Goal: Information Seeking & Learning: Learn about a topic

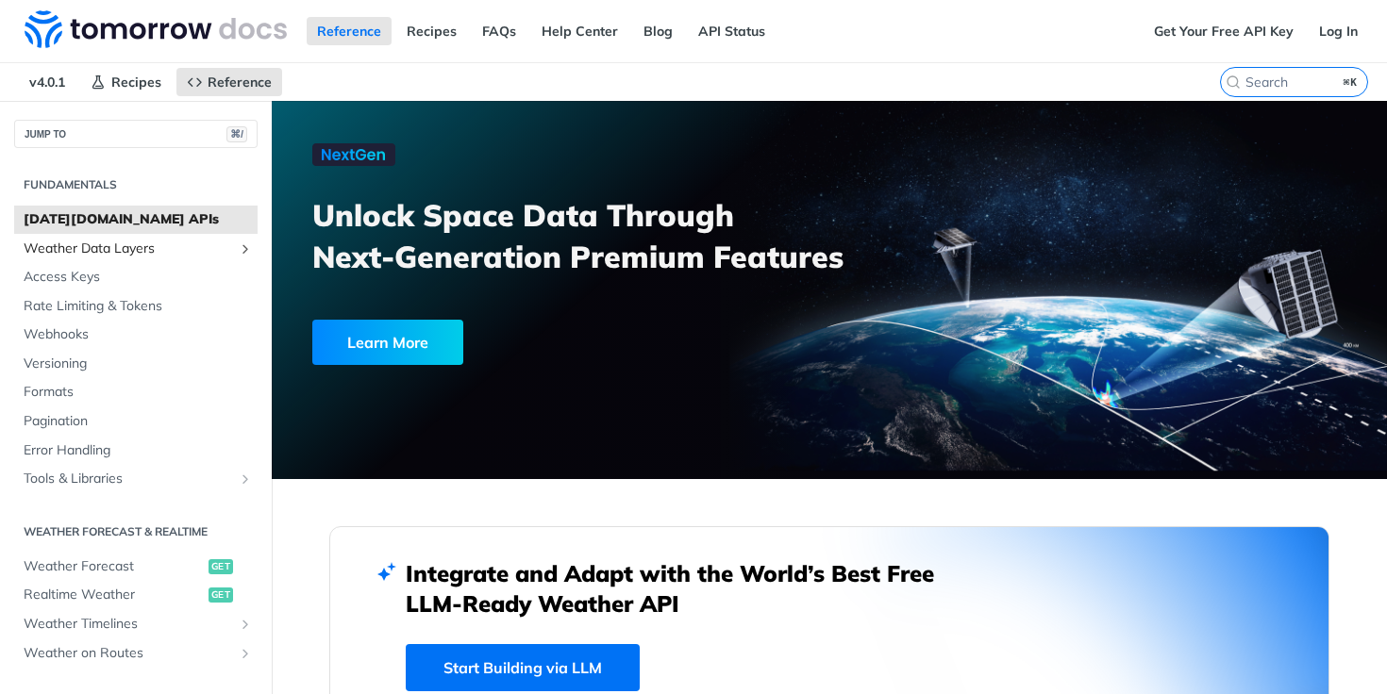
click at [77, 246] on span "Weather Data Layers" at bounding box center [128, 249] width 209 height 19
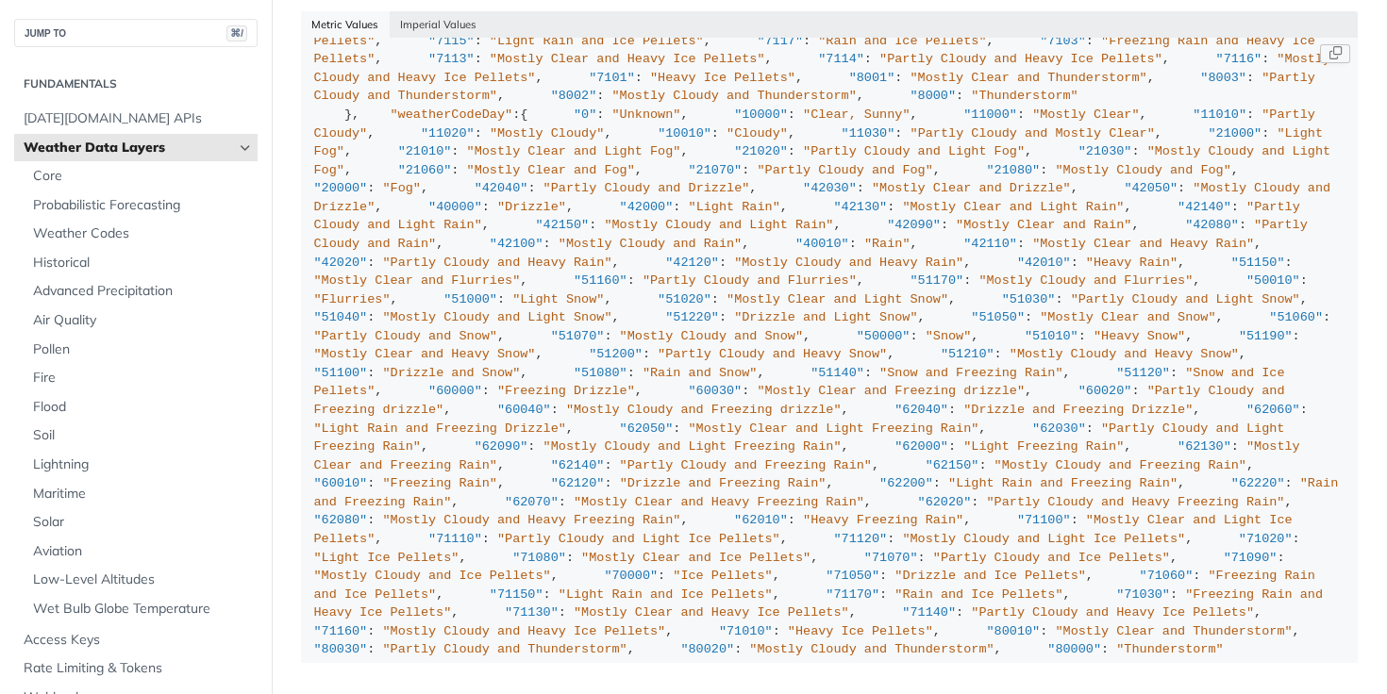
scroll to position [2188, 0]
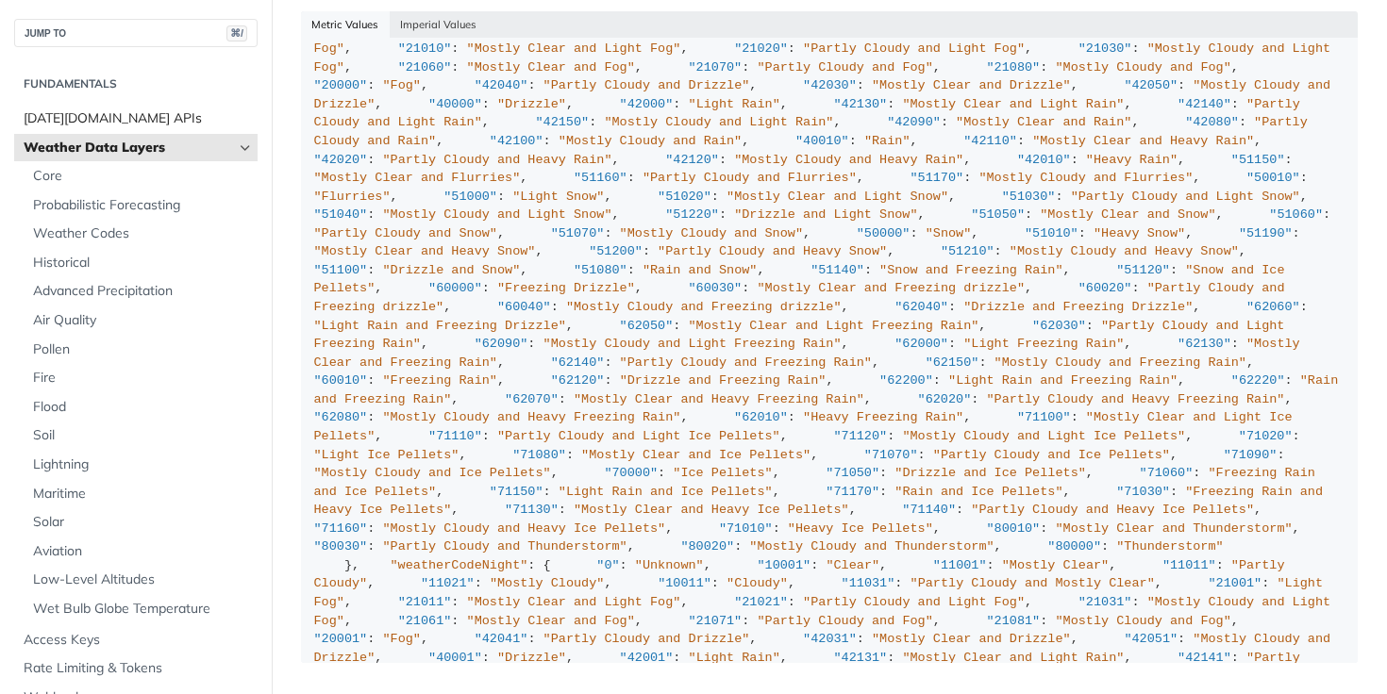
click at [82, 125] on span "[DATE][DOMAIN_NAME] APIs" at bounding box center [138, 118] width 229 height 19
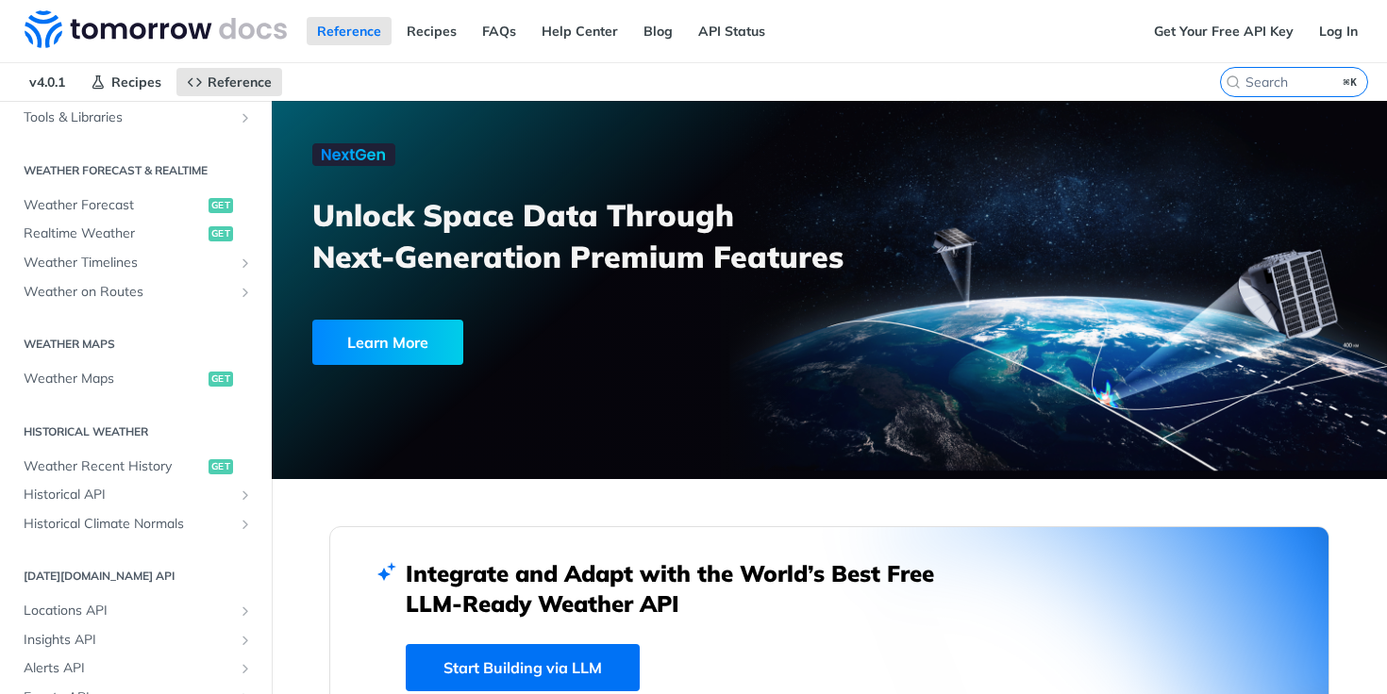
scroll to position [375, 0]
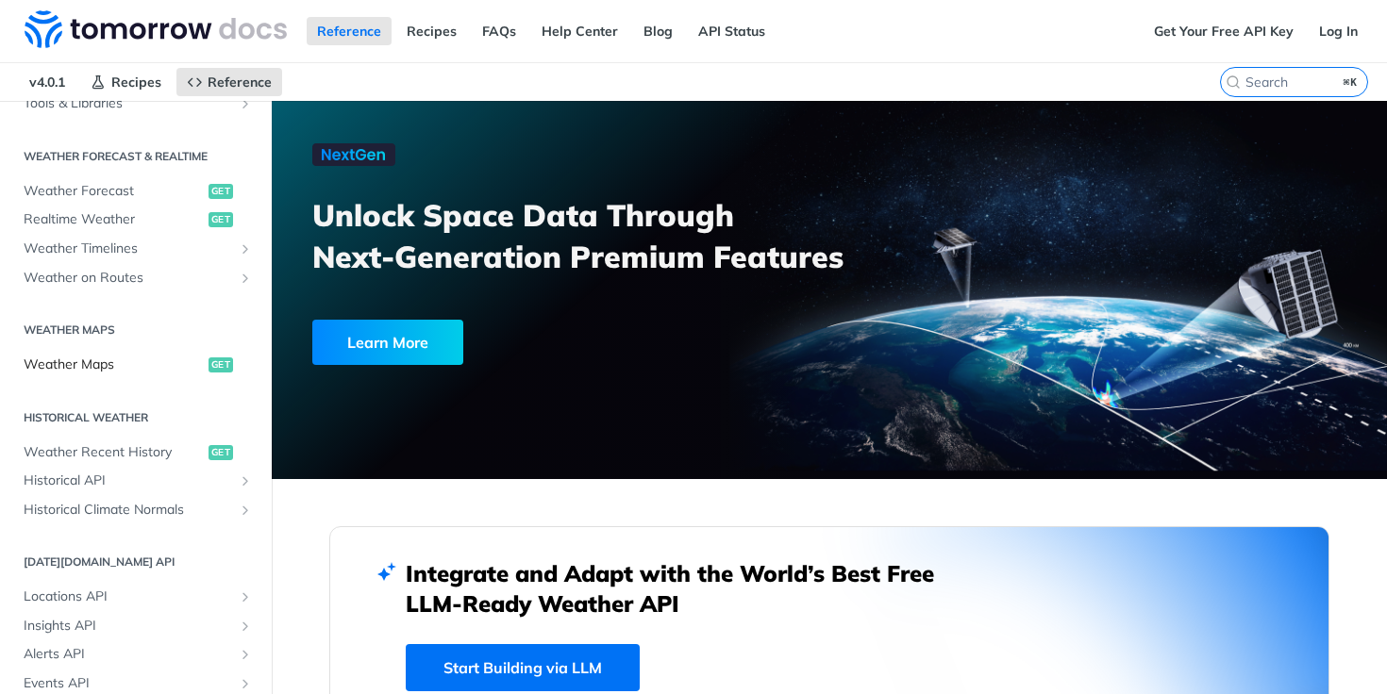
click at [94, 361] on span "Weather Maps" at bounding box center [114, 365] width 180 height 19
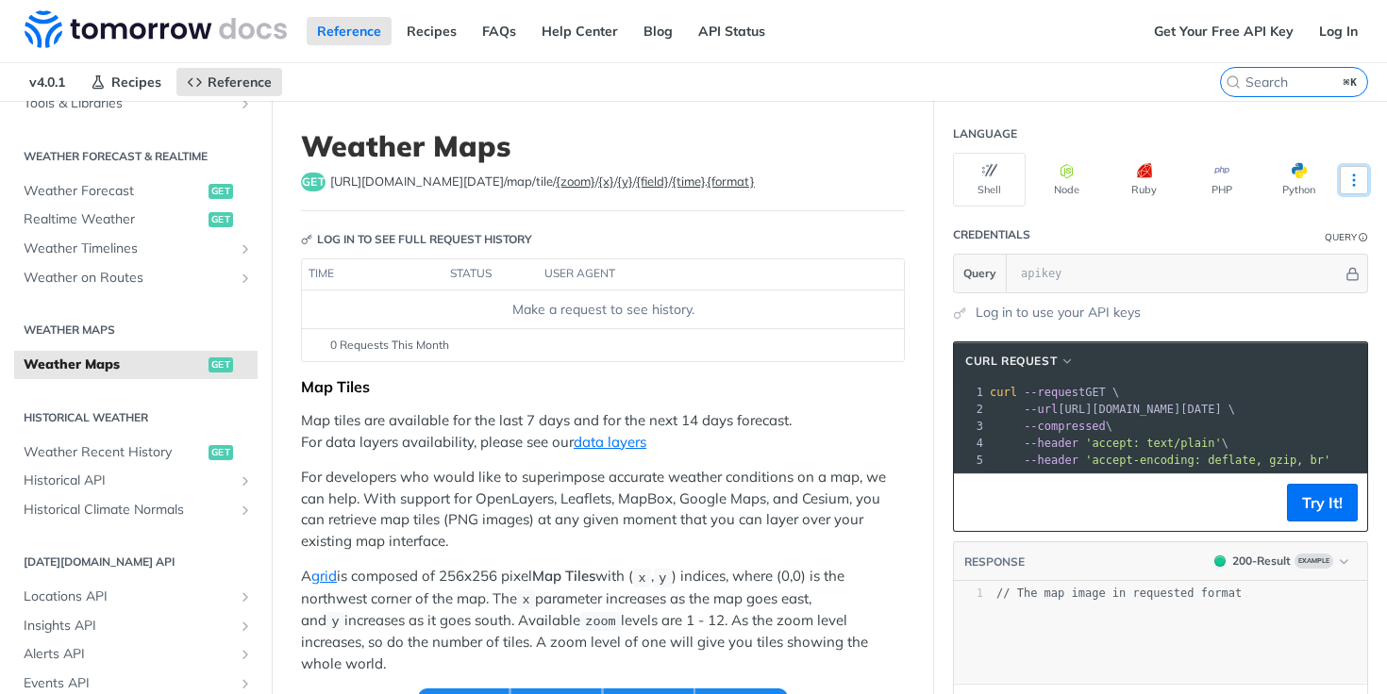
click at [1359, 178] on icon "More ellipsis" at bounding box center [1353, 180] width 17 height 17
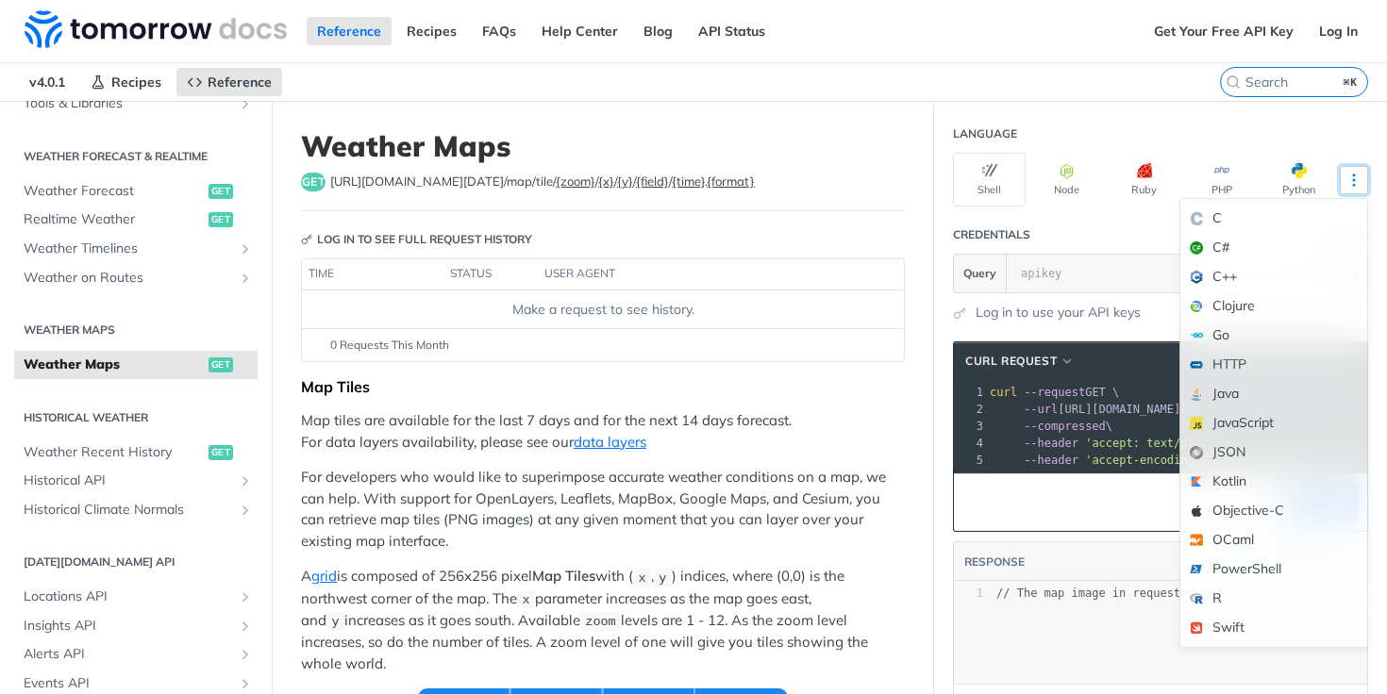
click at [1359, 178] on icon "More ellipsis" at bounding box center [1353, 180] width 17 height 17
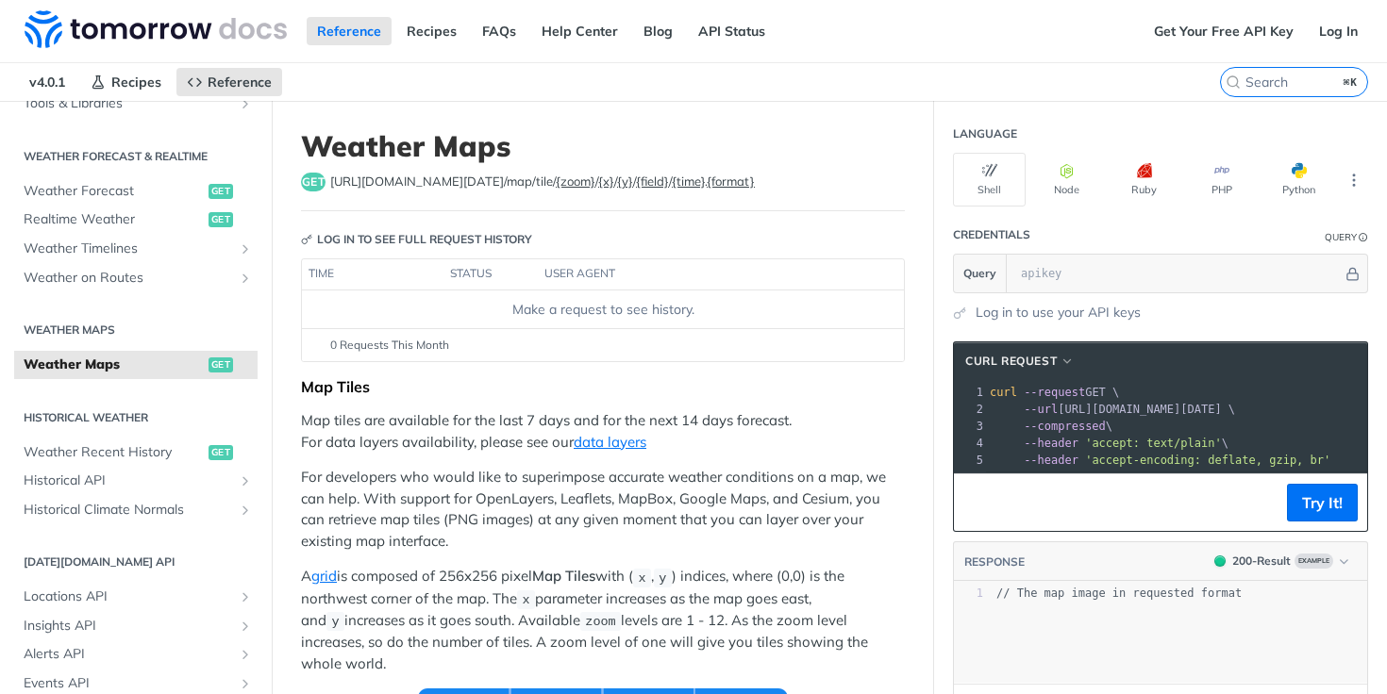
click at [722, 346] on div "0 Requests This Month" at bounding box center [602, 345] width 583 height 17
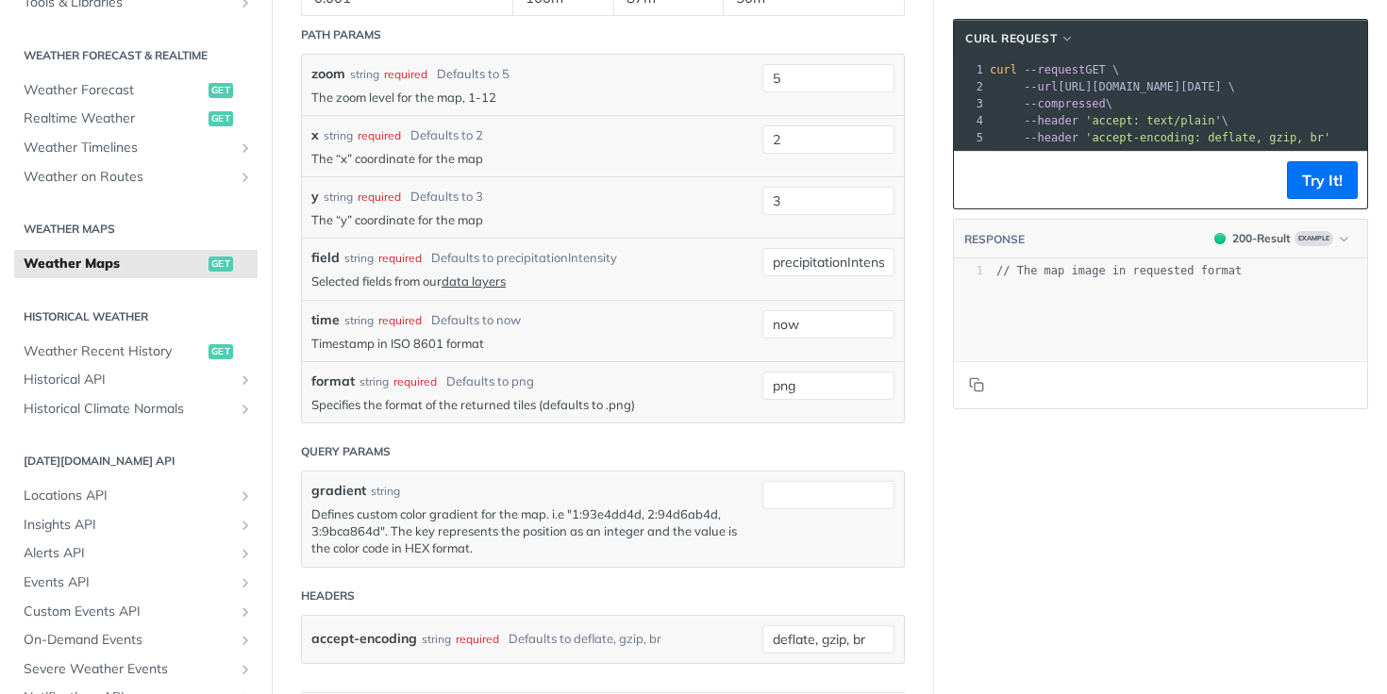
scroll to position [2089, 0]
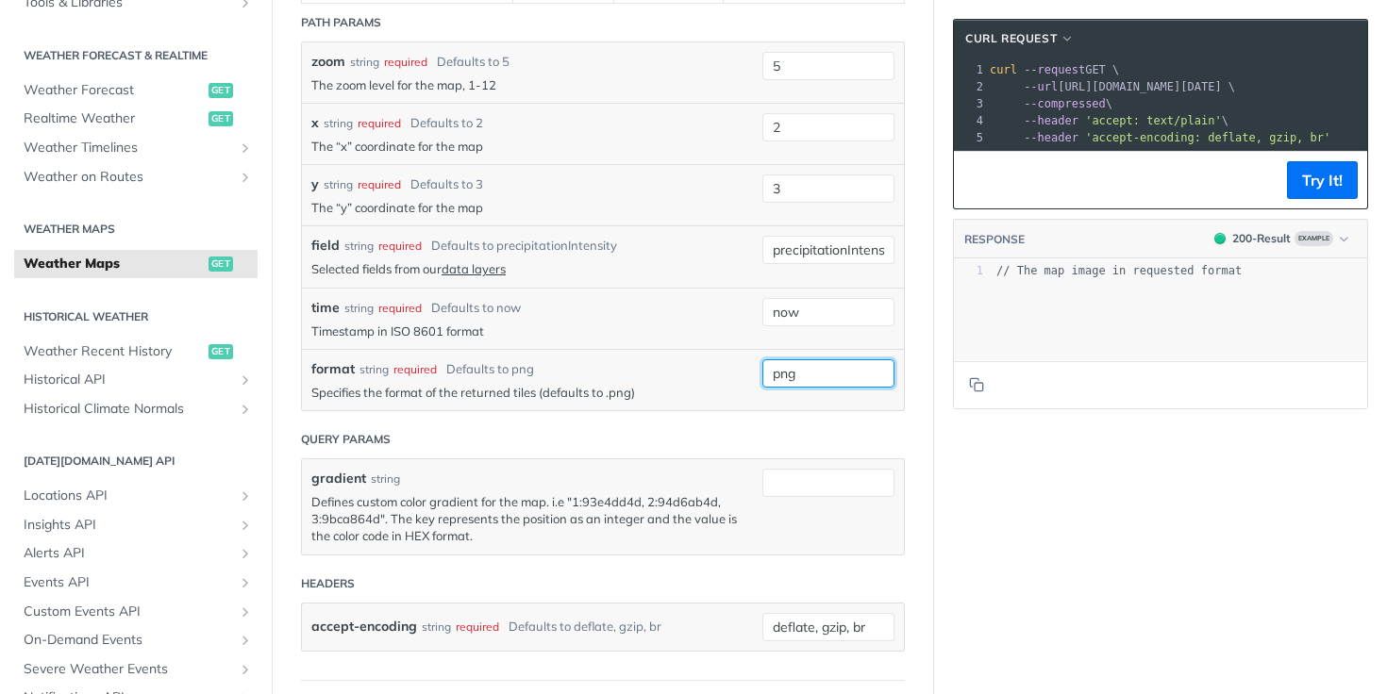
click at [793, 359] on input "png" at bounding box center [828, 373] width 132 height 28
click at [653, 359] on div "format string required Defaults to png" at bounding box center [531, 369] width 441 height 20
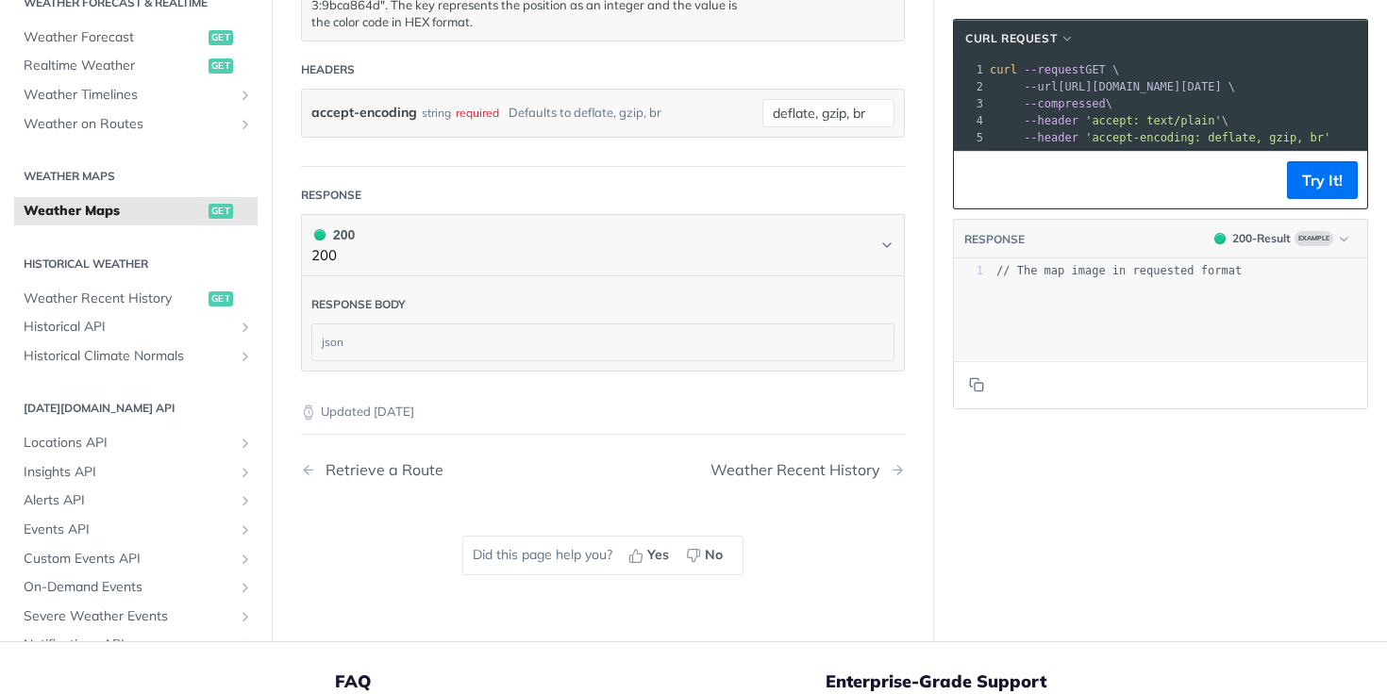
scroll to position [2629, 0]
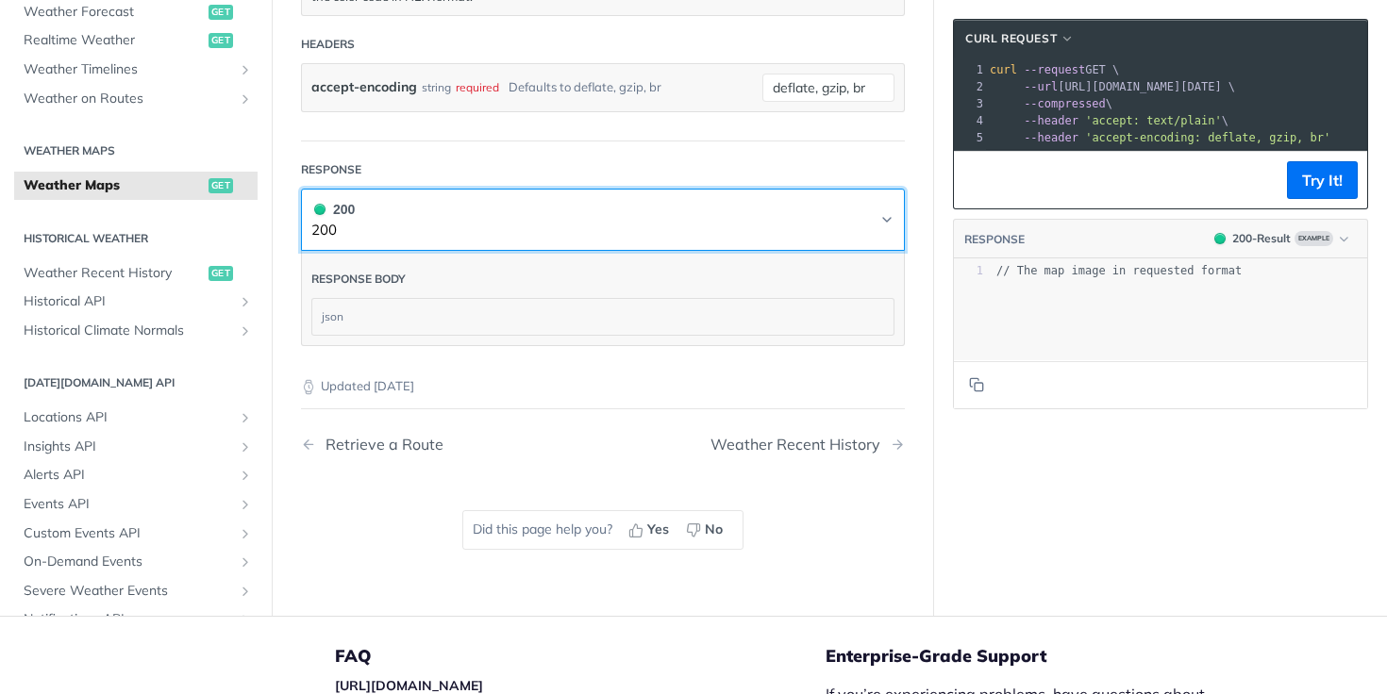
click at [659, 203] on button "200 200" at bounding box center [602, 220] width 583 height 42
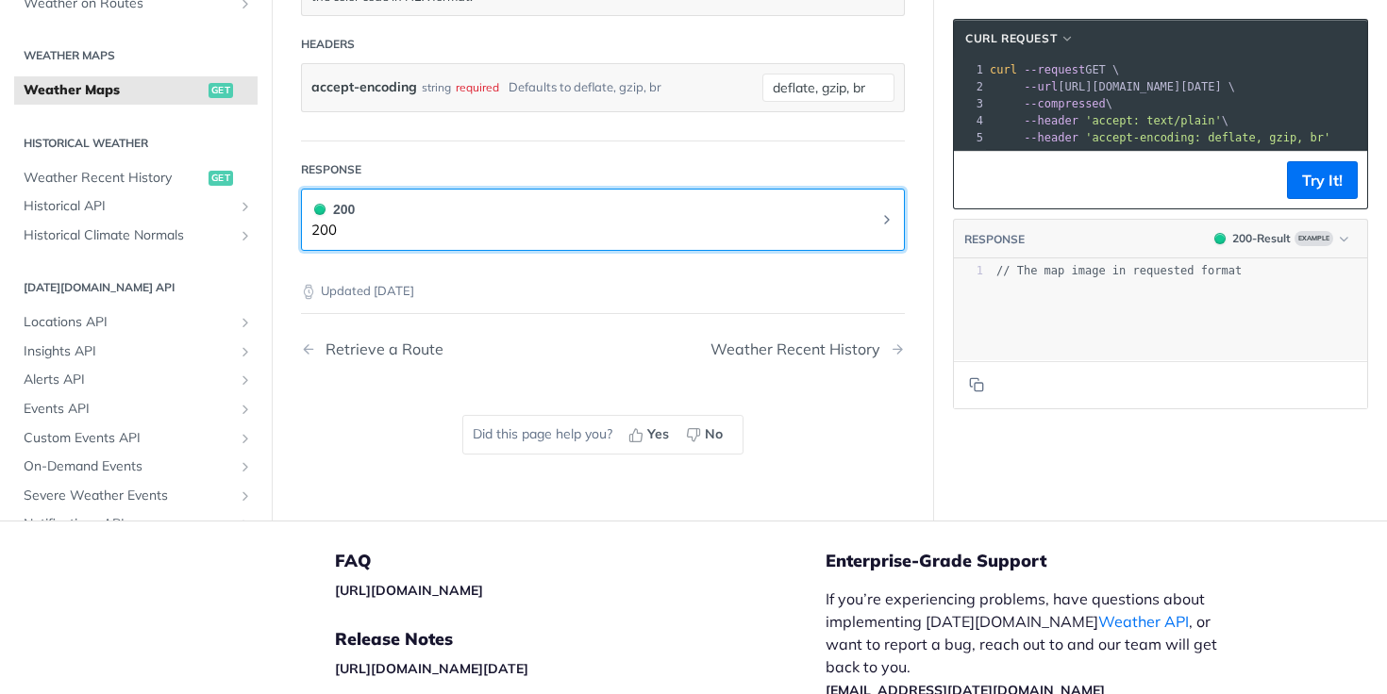
click at [659, 203] on button "200 200" at bounding box center [602, 220] width 583 height 42
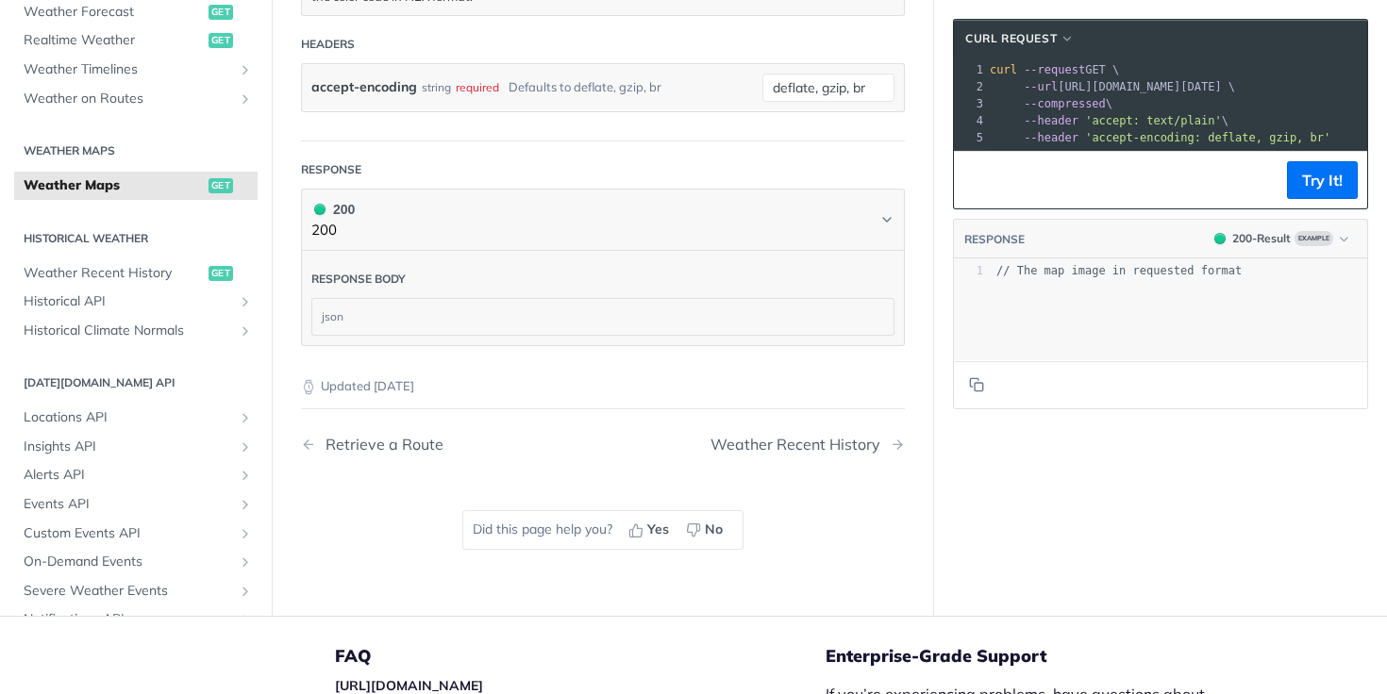
click at [649, 346] on div "Updated 3 months ago" at bounding box center [603, 371] width 604 height 50
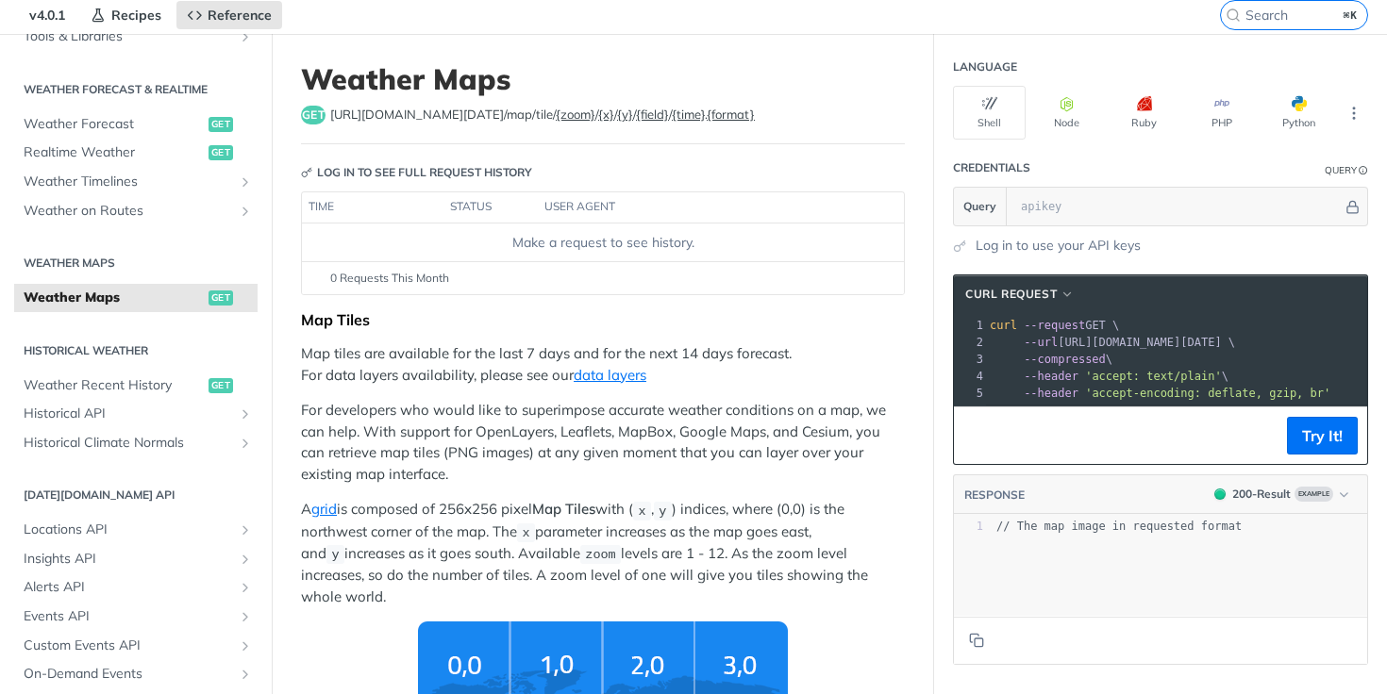
scroll to position [0, 0]
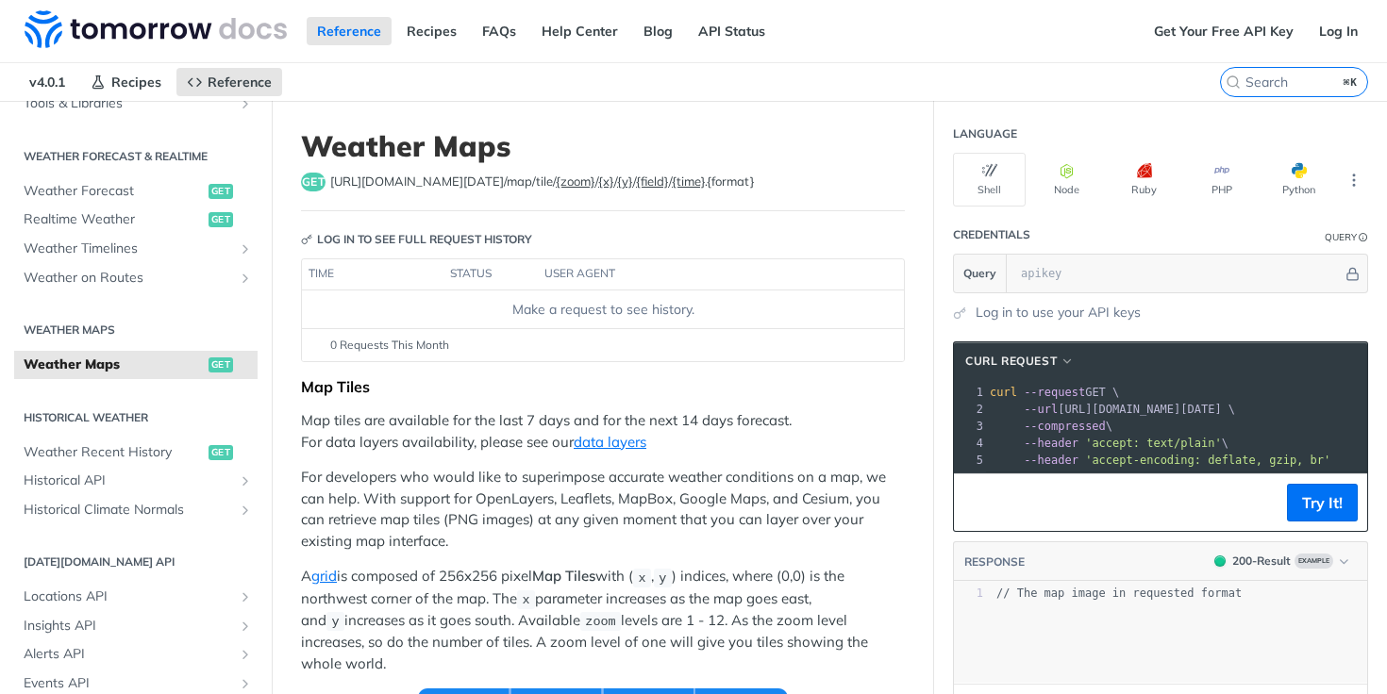
click at [706, 176] on label "{format}" at bounding box center [730, 181] width 48 height 15
click at [706, 182] on label "{format}" at bounding box center [730, 181] width 48 height 15
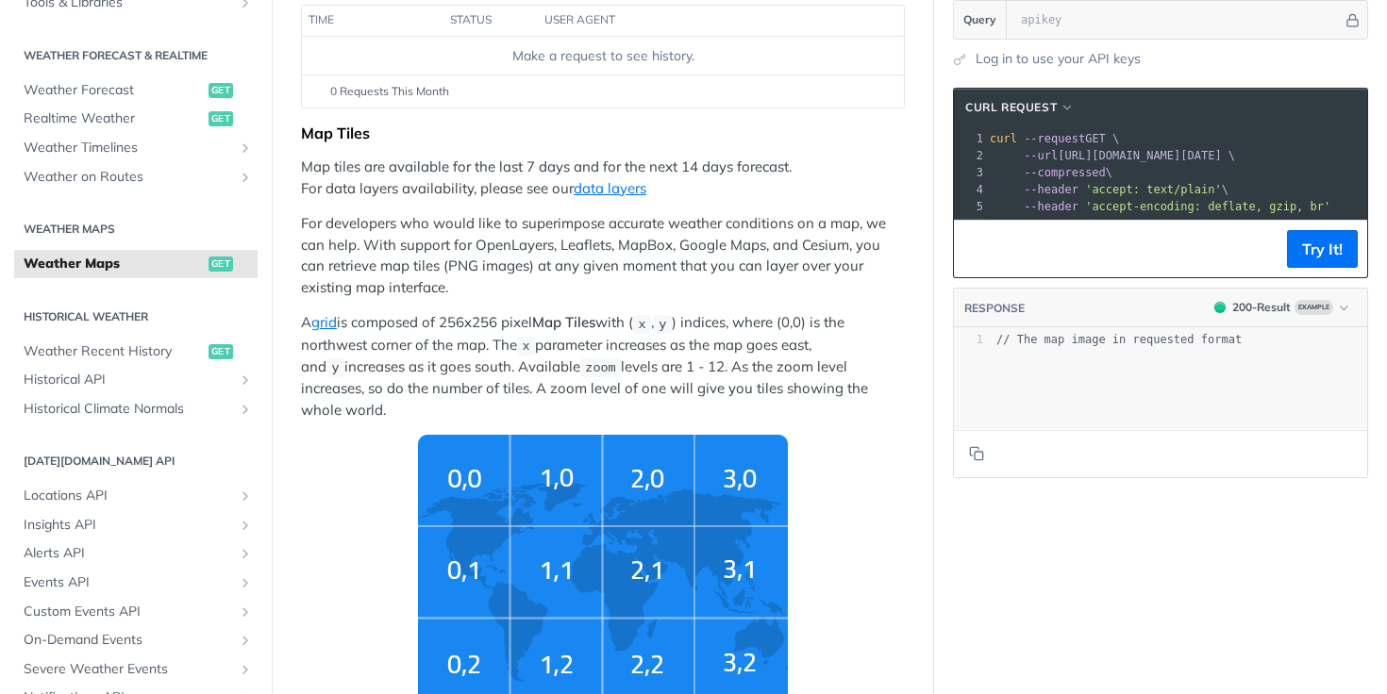
scroll to position [262, 0]
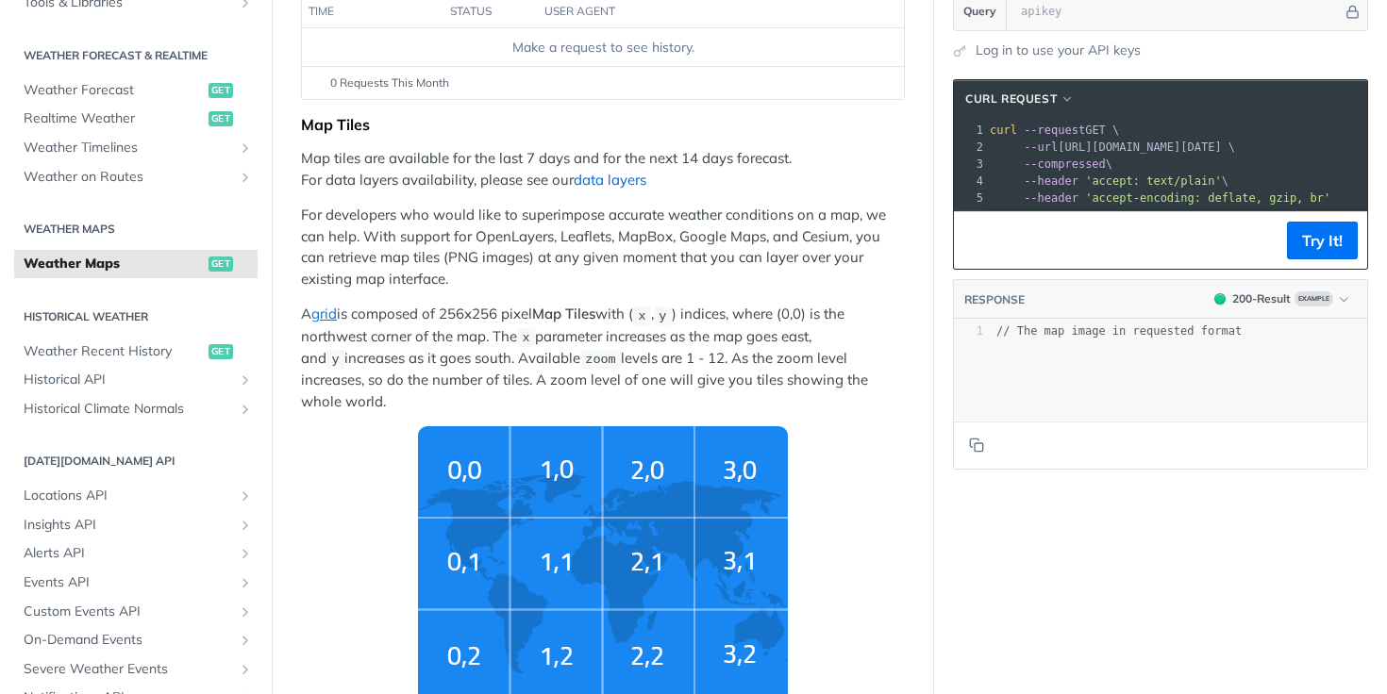
click at [636, 181] on link "data layers" at bounding box center [609, 180] width 73 height 18
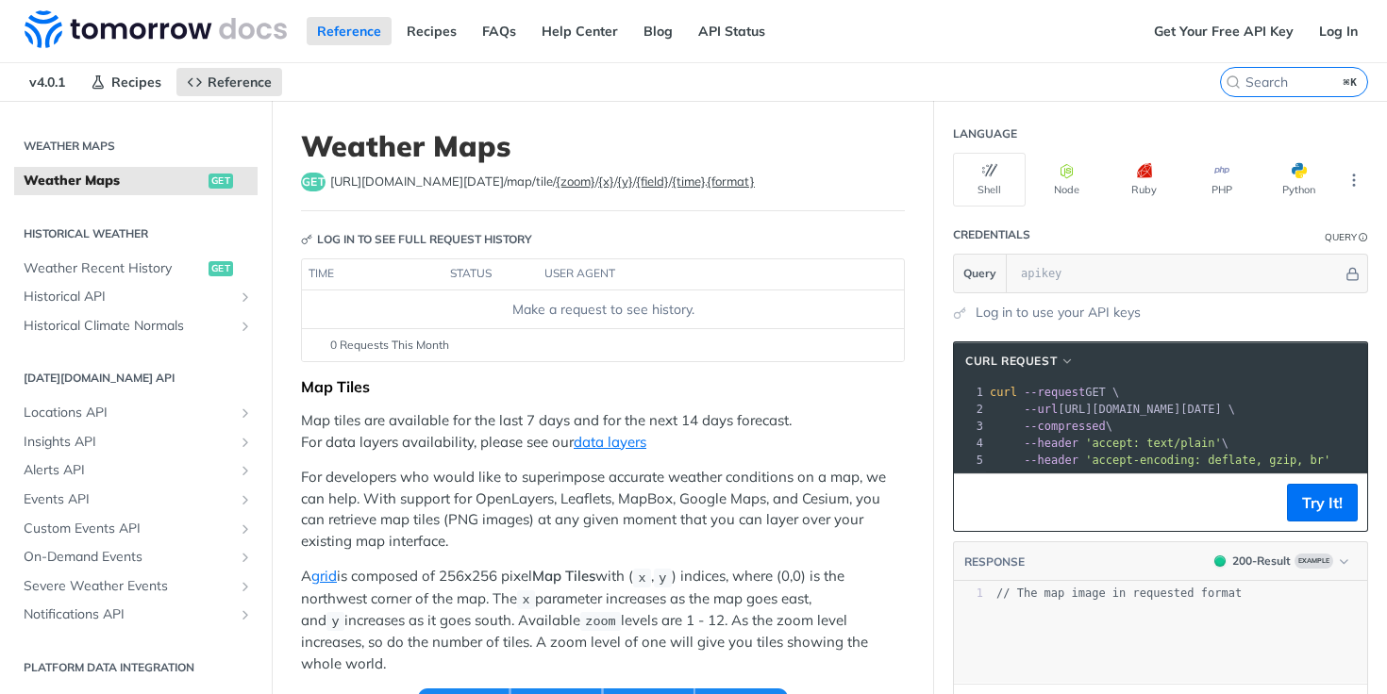
scroll to position [375, 0]
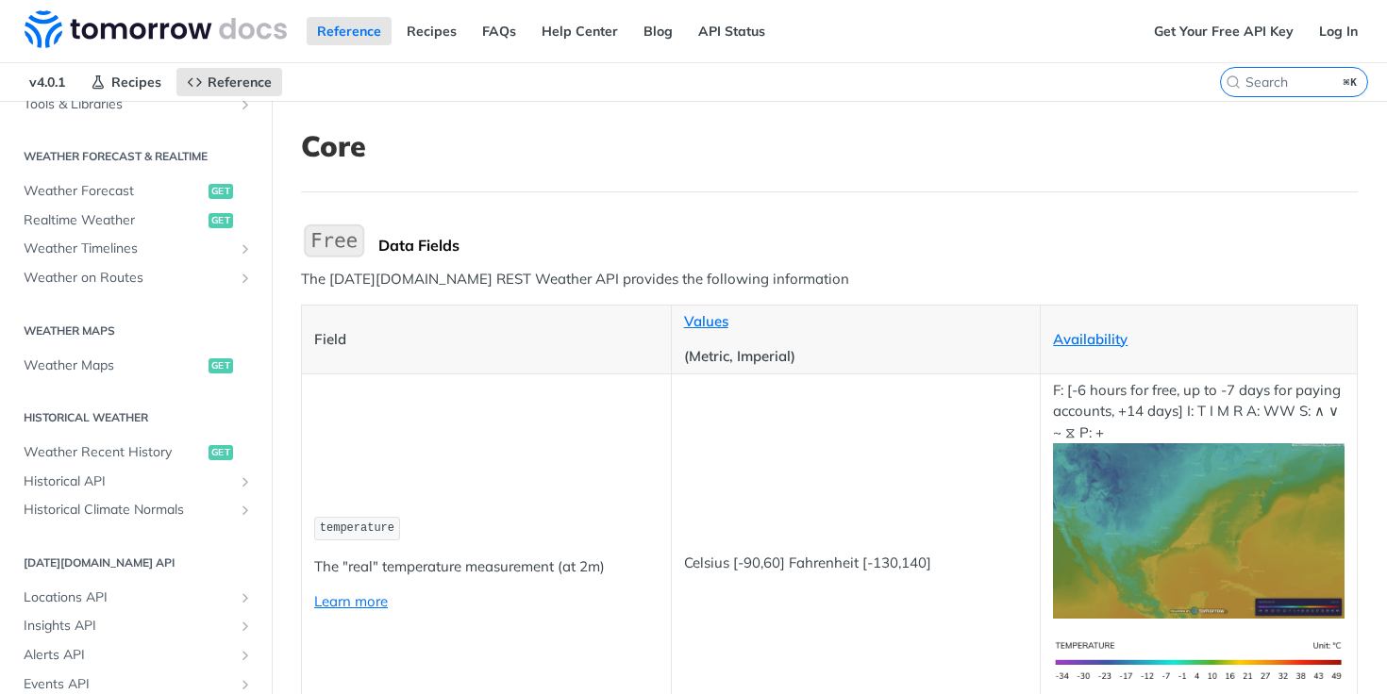
click at [338, 243] on img "Expand image" at bounding box center [334, 241] width 66 height 40
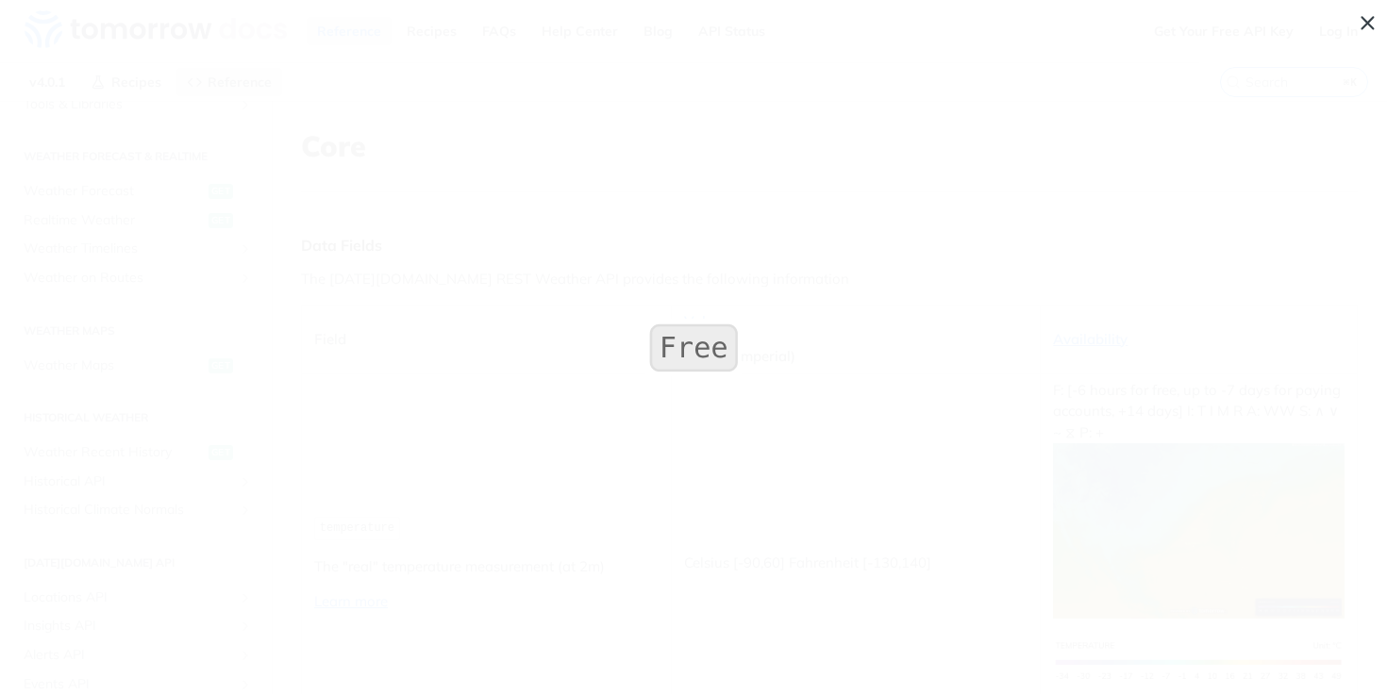
click at [338, 243] on span "Collapse image" at bounding box center [693, 347] width 1387 height 694
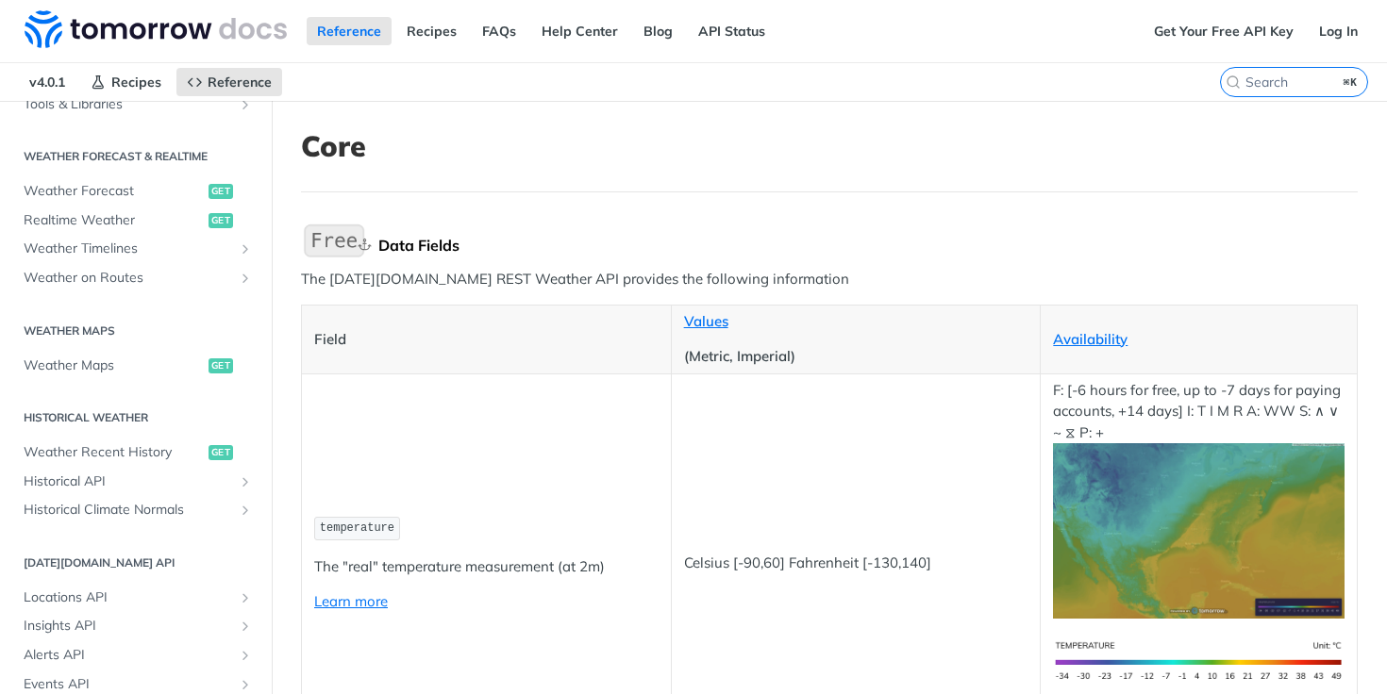
click at [518, 236] on div "Data Fields" at bounding box center [867, 245] width 979 height 19
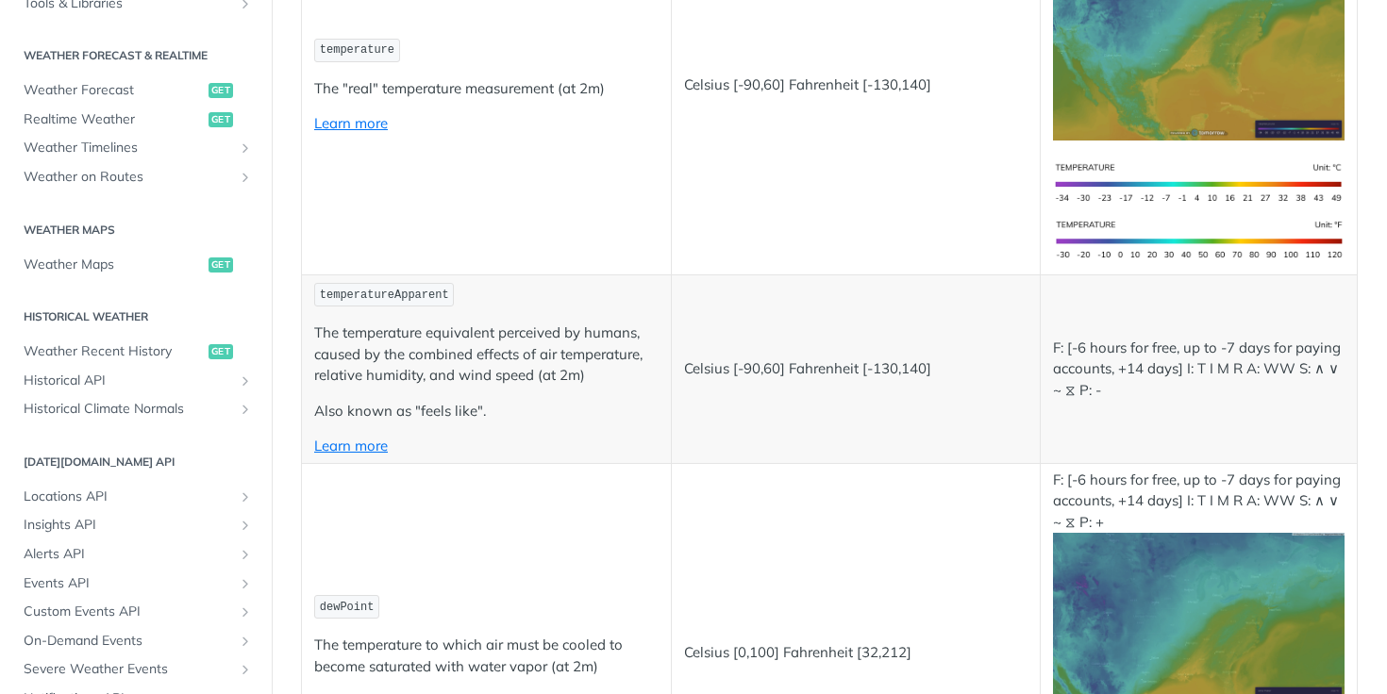
click at [839, 296] on td "Celsius [-90,60] Fahrenheit [-130,140]" at bounding box center [856, 369] width 370 height 188
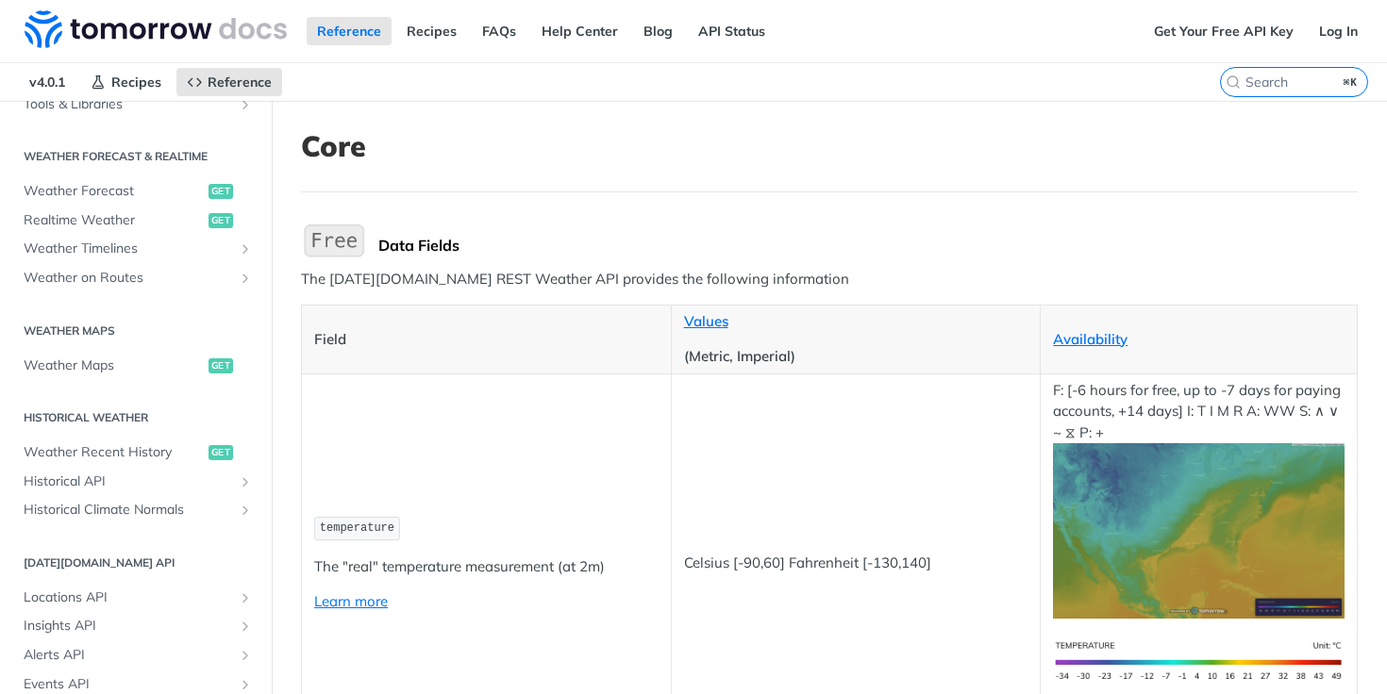
click at [1222, 33] on link "Get Your Free API Key" at bounding box center [1223, 31] width 160 height 28
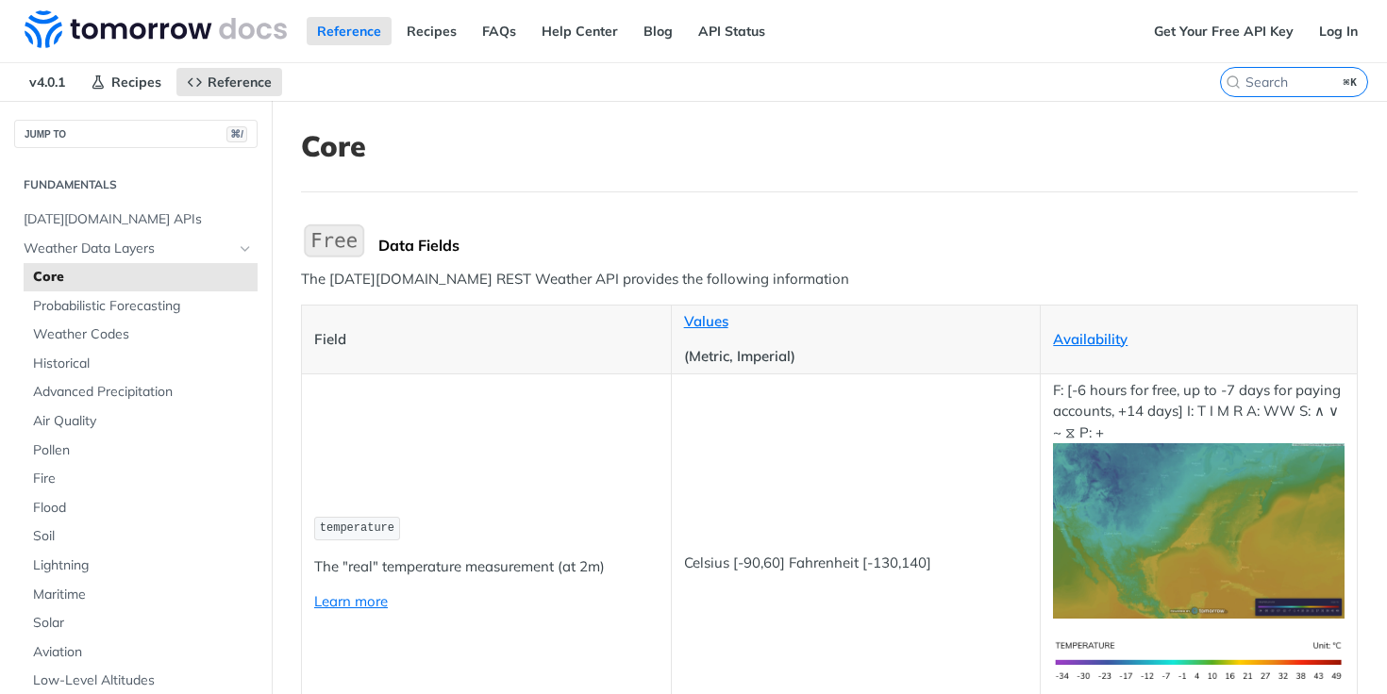
click at [58, 83] on span "v4.0.1" at bounding box center [47, 82] width 57 height 28
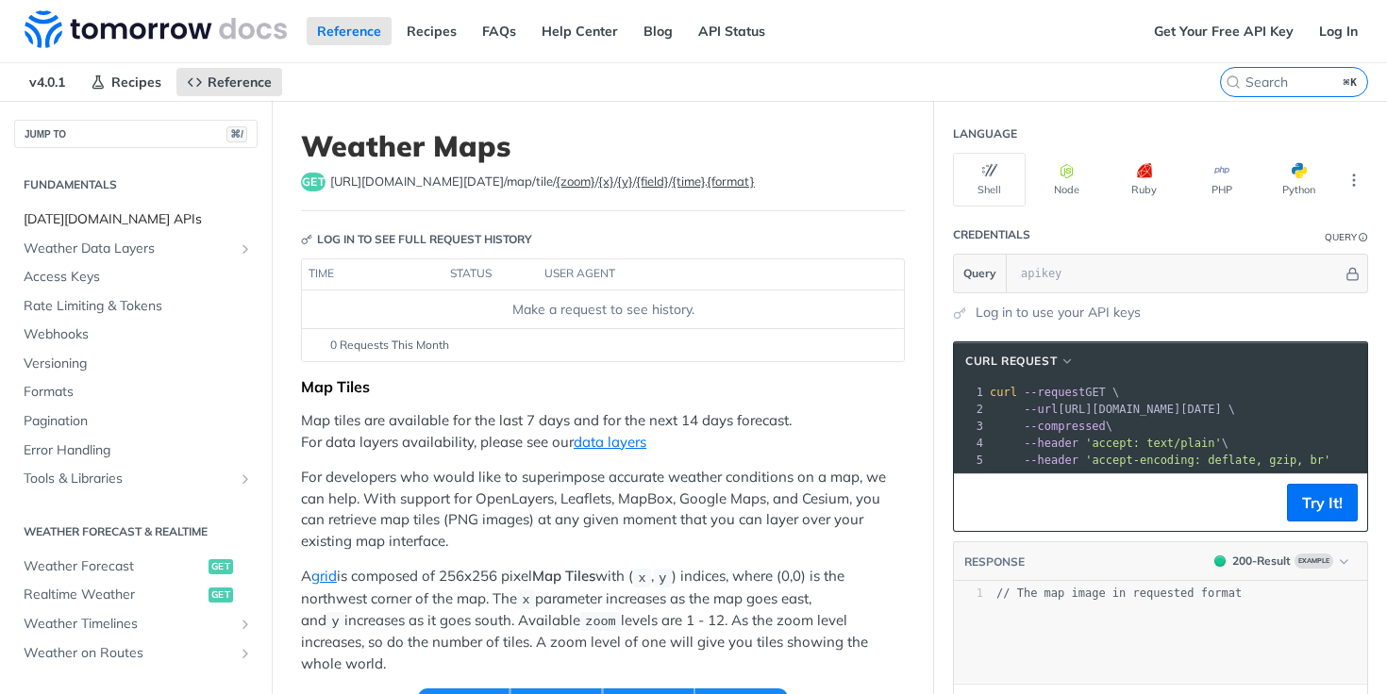
click at [107, 220] on span "[DATE][DOMAIN_NAME] APIs" at bounding box center [138, 219] width 229 height 19
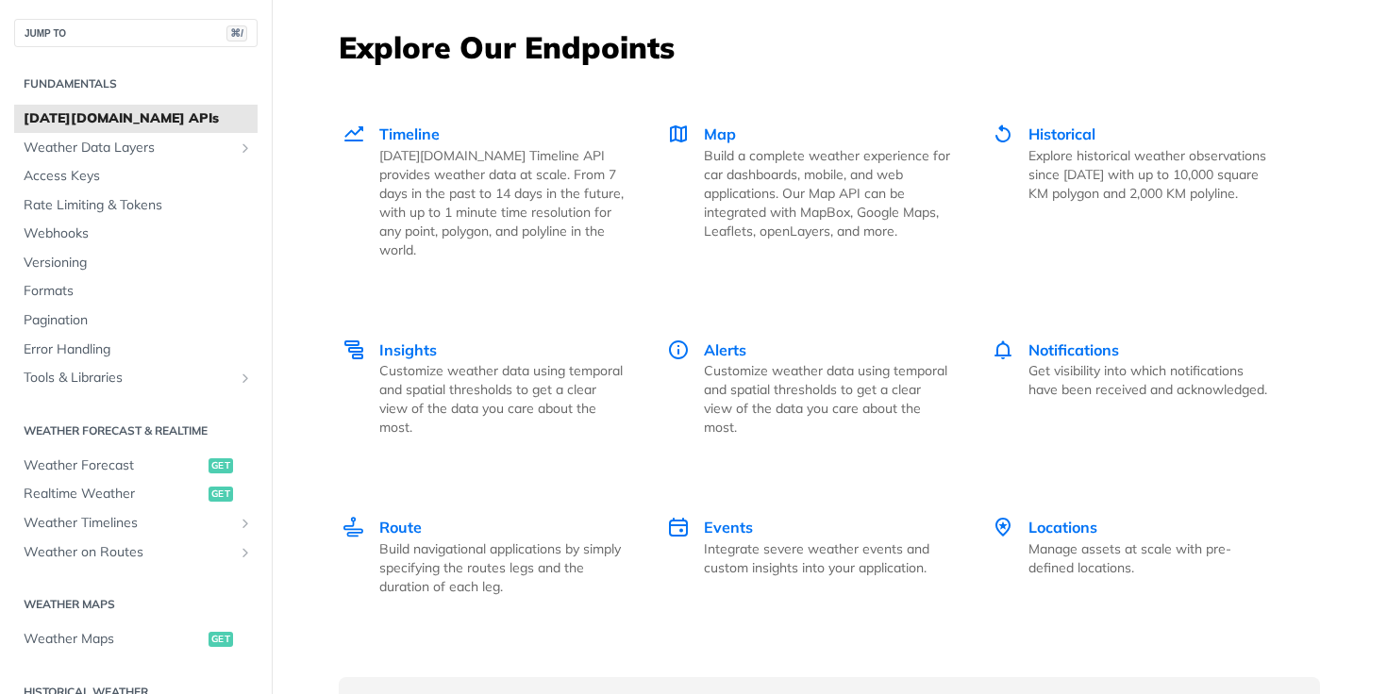
scroll to position [2618, 0]
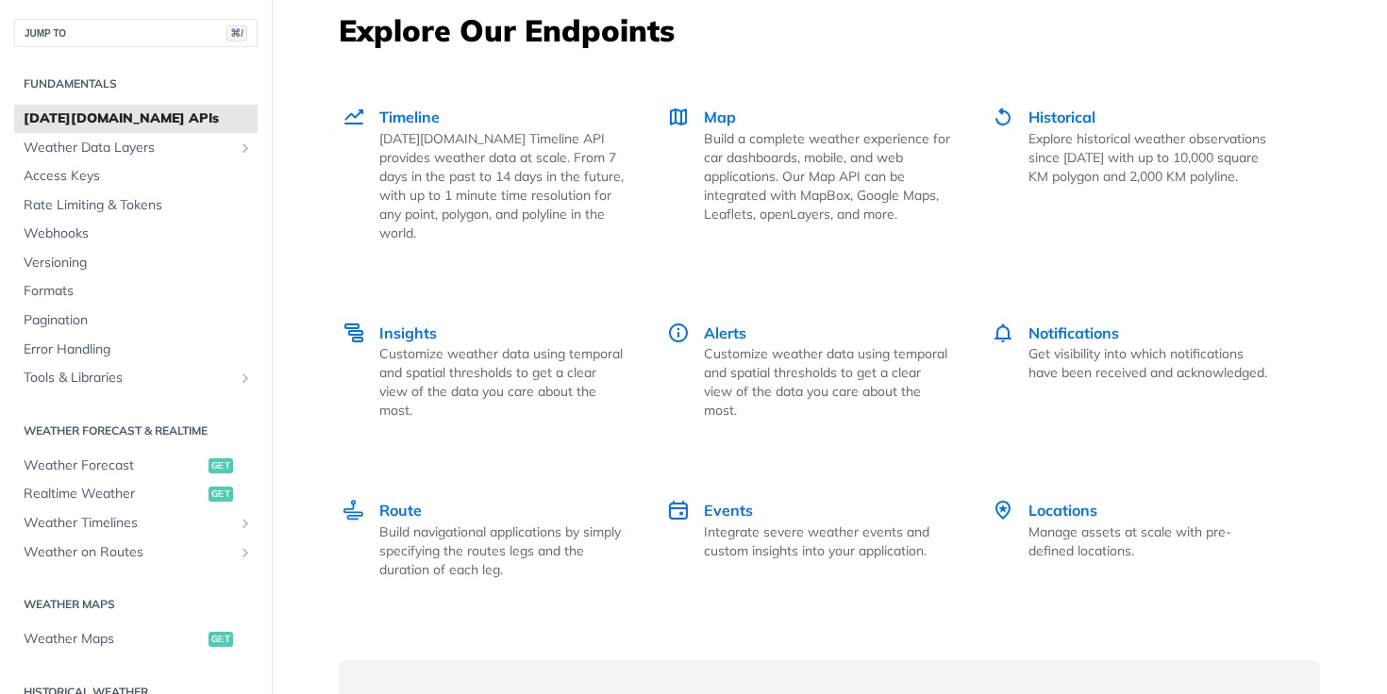
click at [554, 172] on p "Tomorrow.io Timeline API provides weather data at scale. From 7 days in the pas…" at bounding box center [502, 185] width 246 height 113
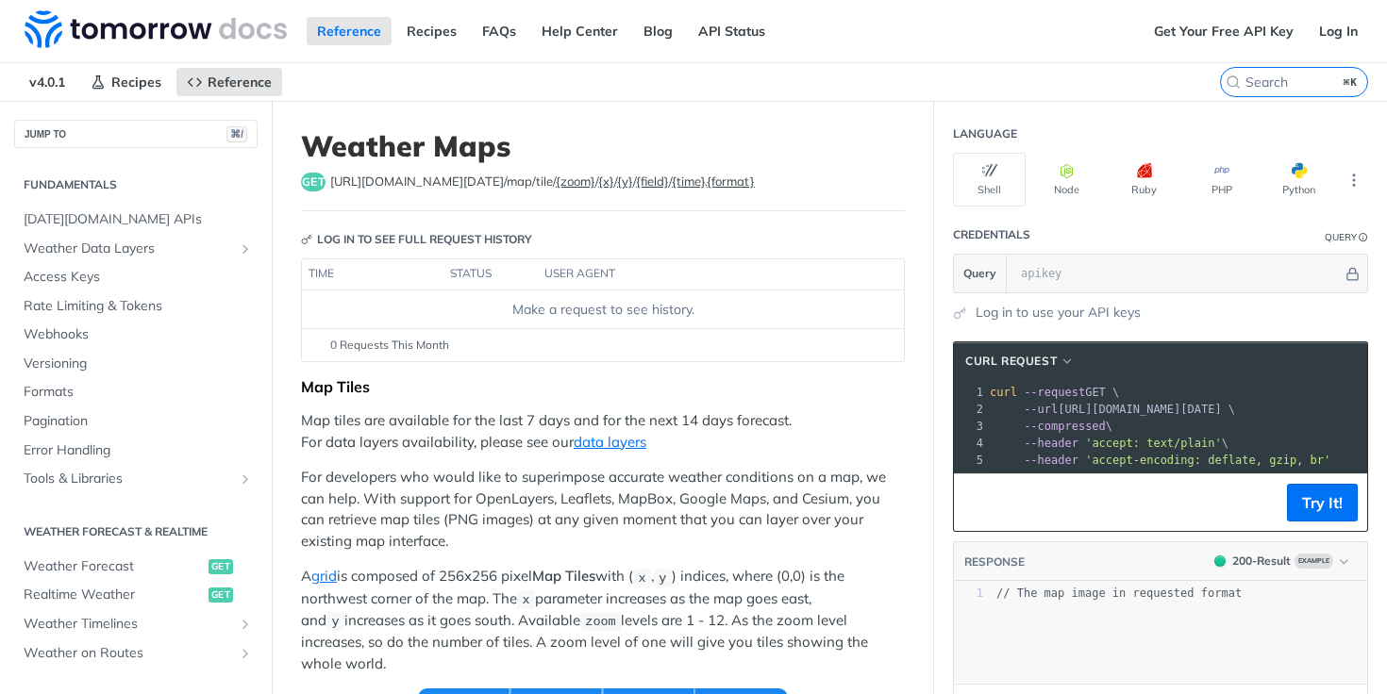
scroll to position [378, 0]
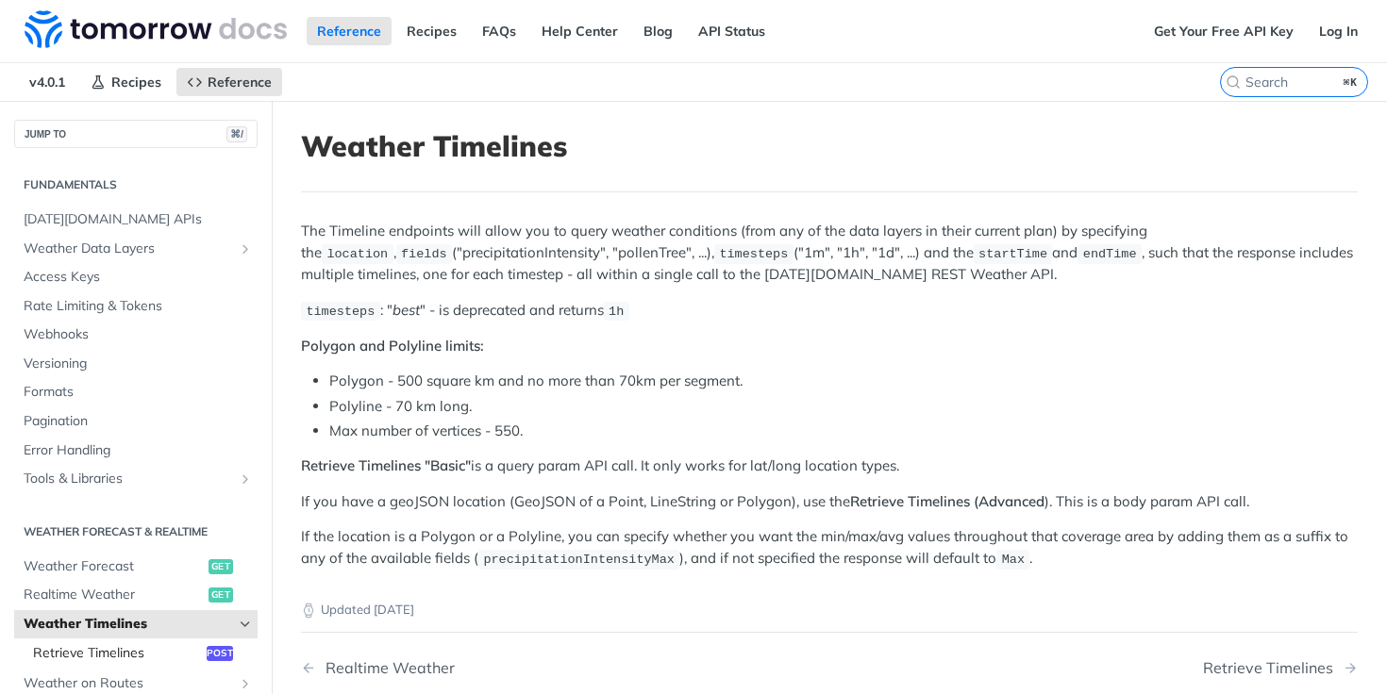
click at [129, 654] on span "Retrieve Timelines" at bounding box center [117, 653] width 169 height 19
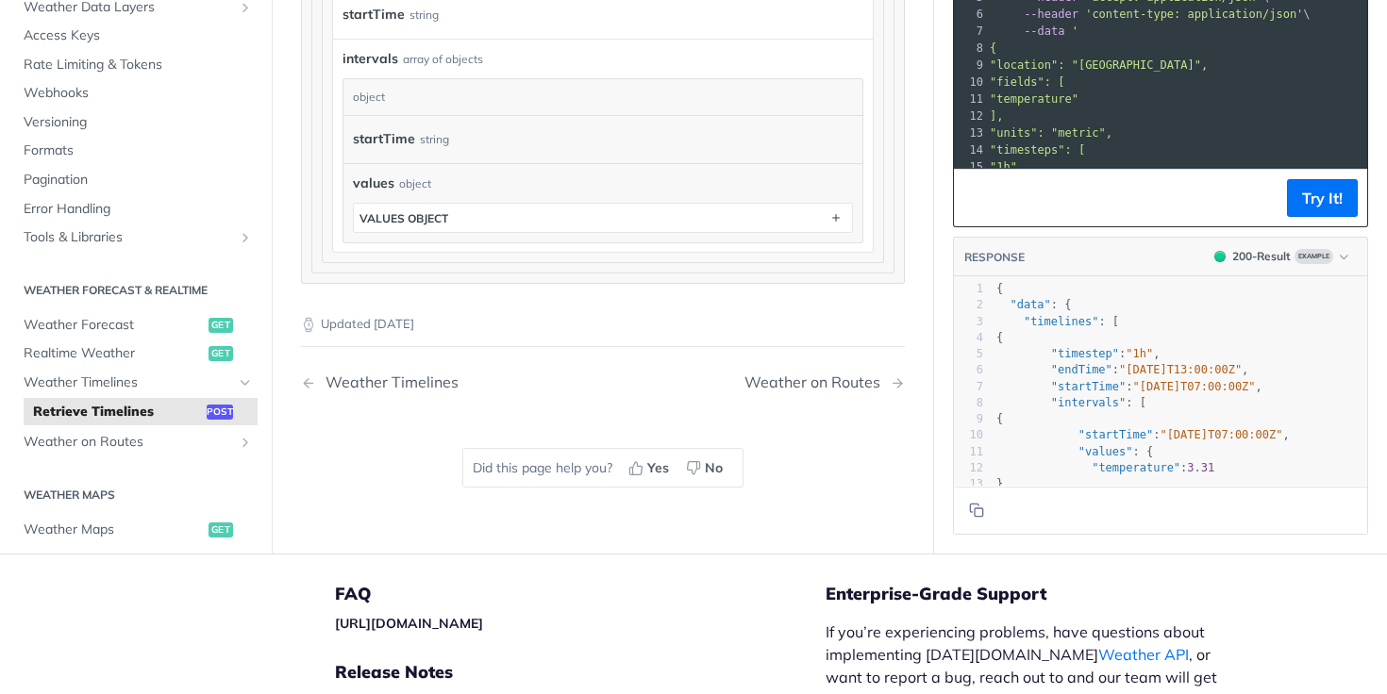
scroll to position [2165, 0]
